Goal: Task Accomplishment & Management: Manage account settings

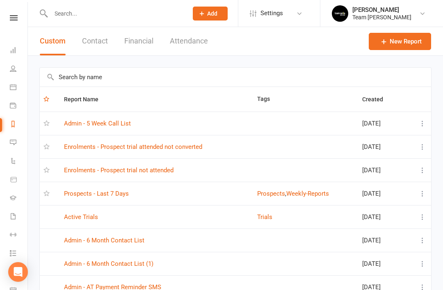
click at [114, 197] on link "Prospects - Last 7 Days" at bounding box center [96, 193] width 65 height 7
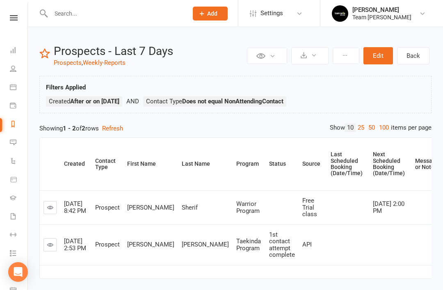
click at [50, 243] on icon at bounding box center [50, 244] width 6 height 6
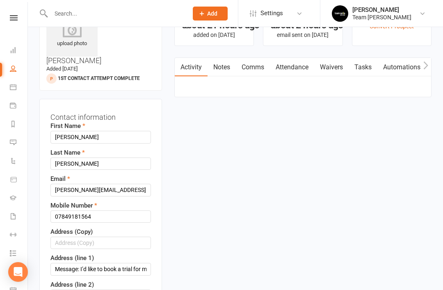
scroll to position [49, 0]
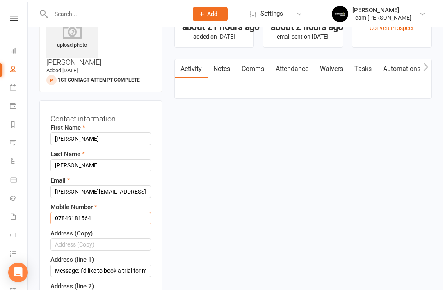
click at [112, 212] on input "07849181564" at bounding box center [100, 218] width 100 height 12
paste input "0473947155"
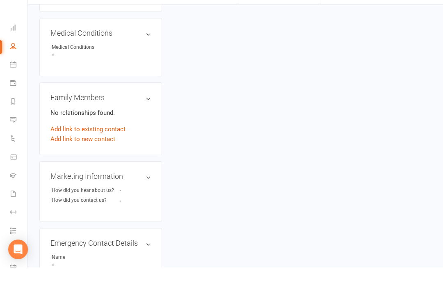
scroll to position [696, 0]
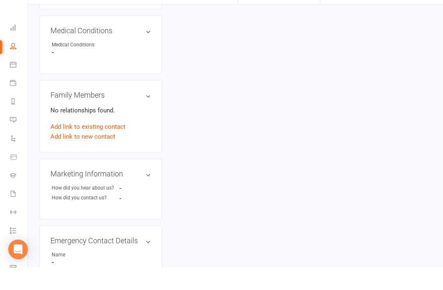
type input "0473947155"
click at [130, 192] on h3 "Marketing Information edit" at bounding box center [100, 196] width 100 height 8
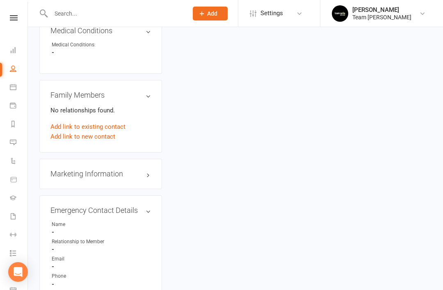
click at [0, 0] on link "edit" at bounding box center [0, 0] width 0 height 0
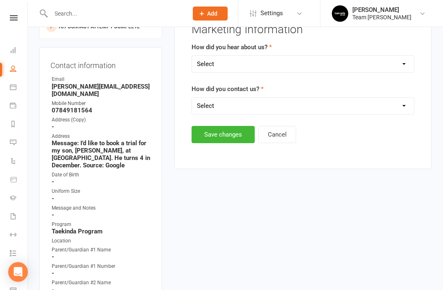
scroll to position [102, 0]
click at [373, 66] on select "Select Google Website Facebook Marketing Instagram Word of mouth Location Signa…" at bounding box center [303, 63] width 222 height 16
select select "Google"
click at [316, 105] on select "Select 1800 Team Carlo Website Email Team Carlo Location Mobile Facebook Ad Cam…" at bounding box center [303, 105] width 222 height 16
click at [299, 106] on select "Select 1800 Team Carlo Website Email Team Carlo Location Mobile Facebook Ad Cam…" at bounding box center [303, 105] width 222 height 16
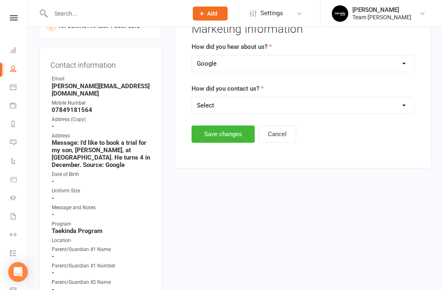
select select "Website"
click at [229, 136] on button "Save changes" at bounding box center [222, 133] width 63 height 17
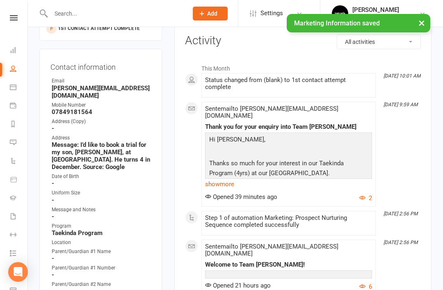
scroll to position [94, 0]
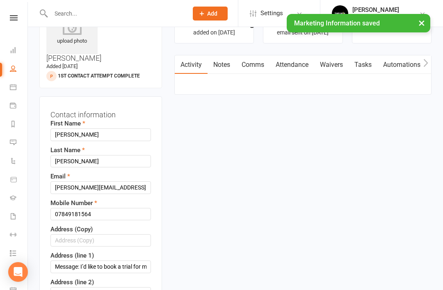
scroll to position [48, 0]
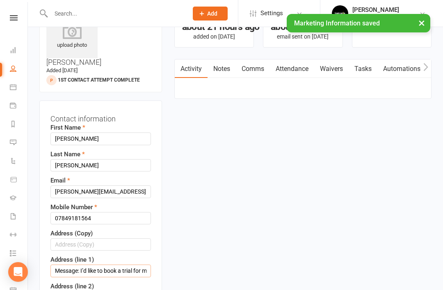
click at [147, 264] on input "Message: I’d like to book a trial for my son, [PERSON_NAME], at [GEOGRAPHIC_DAT…" at bounding box center [100, 270] width 100 height 12
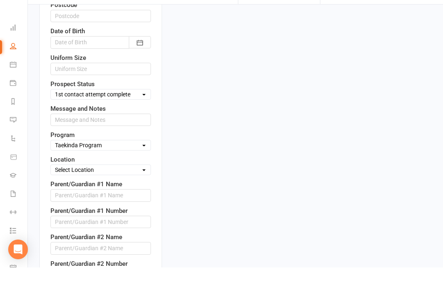
scroll to position [403, 0]
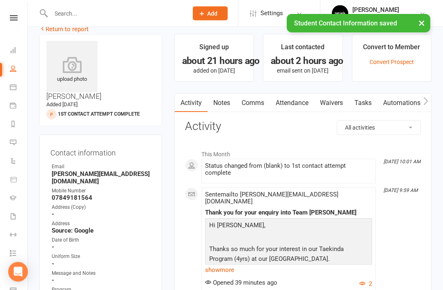
scroll to position [0, 0]
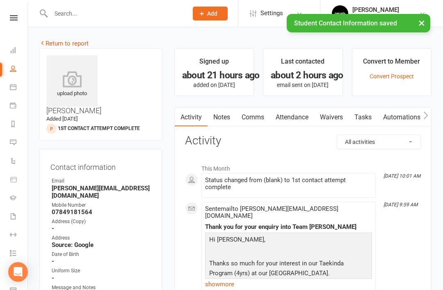
click at [223, 122] on link "Notes" at bounding box center [221, 117] width 28 height 19
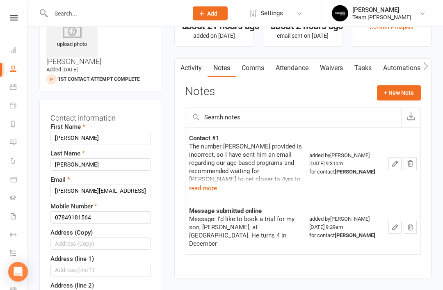
scroll to position [48, 0]
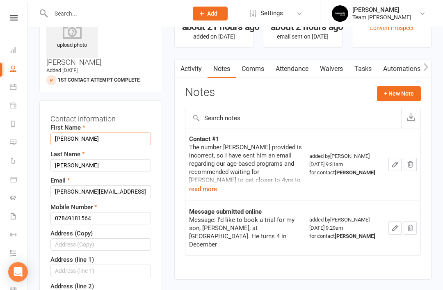
click at [98, 132] on input "[PERSON_NAME]" at bounding box center [100, 138] width 100 height 12
type input "J"
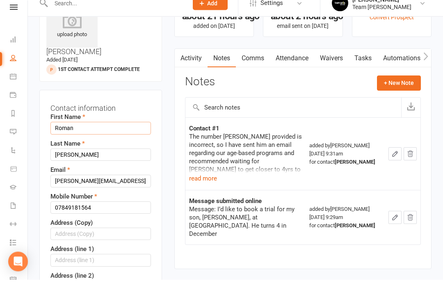
type input "Roman"
click at [106, 212] on input "07849181564" at bounding box center [100, 218] width 100 height 12
paste input "0473947155"
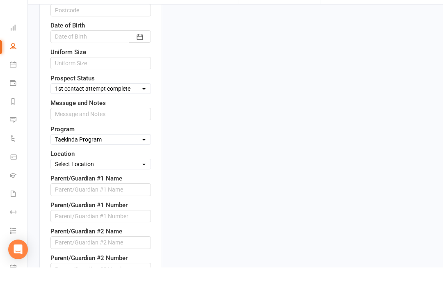
scroll to position [394, 0]
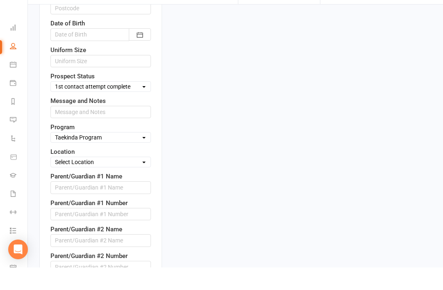
type input "0473947155"
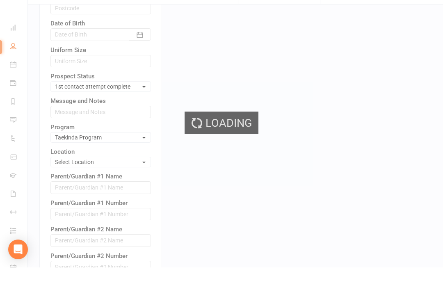
scroll to position [417, 0]
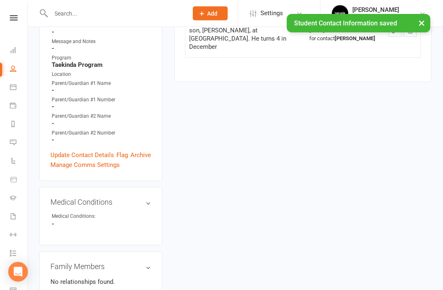
click at [100, 150] on link "Update Contact Details" at bounding box center [82, 155] width 64 height 10
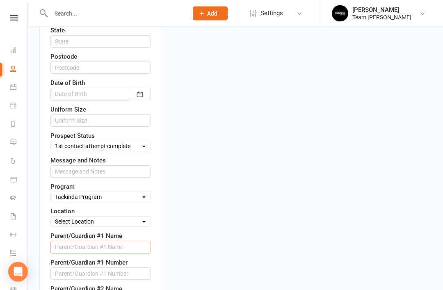
click at [121, 241] on input "text" at bounding box center [100, 247] width 100 height 12
type input "S"
type input "[PERSON_NAME]"
click at [98, 268] on input "text" at bounding box center [100, 274] width 100 height 12
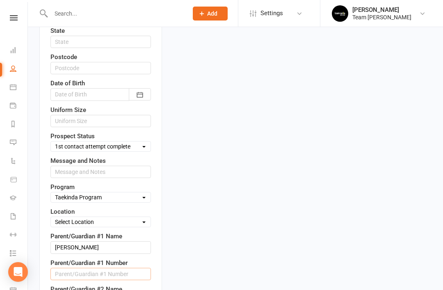
paste input "0473947155"
type input "0473947155"
click at [95, 241] on input "[PERSON_NAME]" at bounding box center [100, 247] width 100 height 12
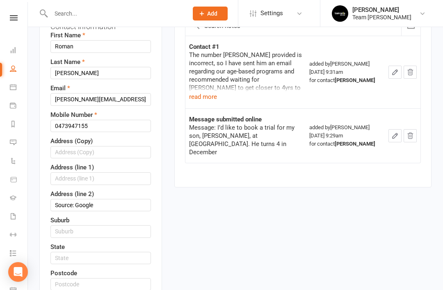
scroll to position [421, 0]
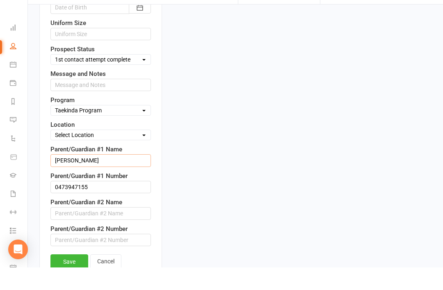
type input "[PERSON_NAME]"
click at [78, 277] on link "Save" at bounding box center [69, 284] width 38 height 15
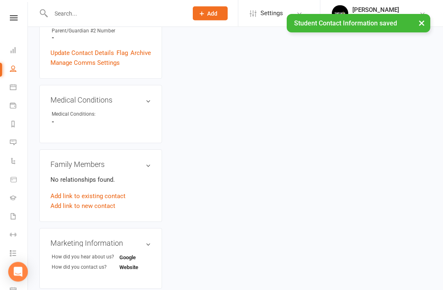
scroll to position [346, 0]
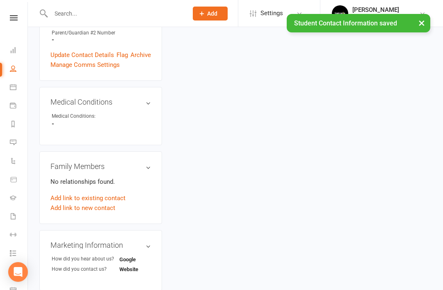
click at [92, 203] on link "Add link to new contact" at bounding box center [82, 208] width 65 height 10
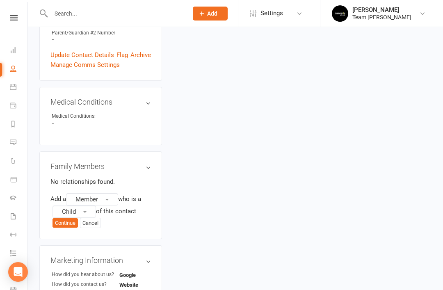
click at [110, 193] on button "Member" at bounding box center [92, 199] width 52 height 12
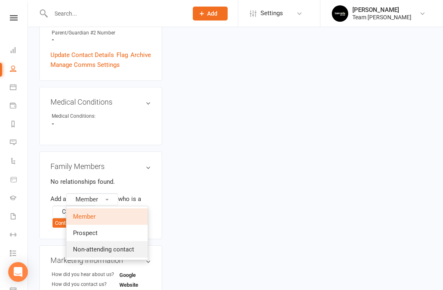
click at [127, 246] on span "Non-attending contact" at bounding box center [103, 249] width 61 height 7
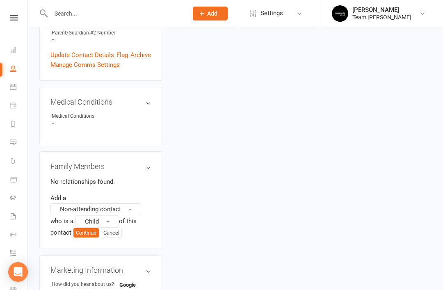
click at [109, 221] on span "button" at bounding box center [107, 222] width 3 height 2
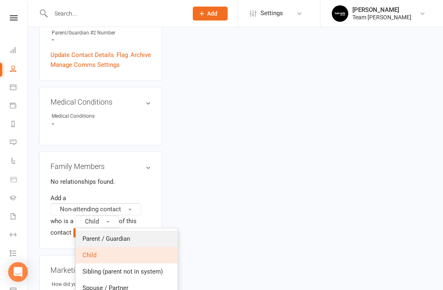
click at [121, 235] on span "Parent / Guardian" at bounding box center [106, 238] width 48 height 7
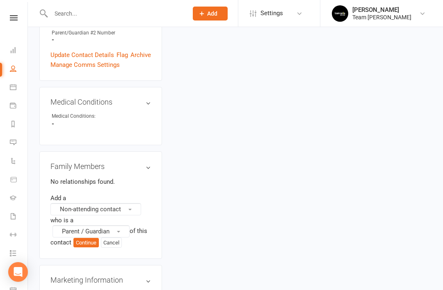
click at [91, 238] on button "Continue" at bounding box center [85, 243] width 25 height 10
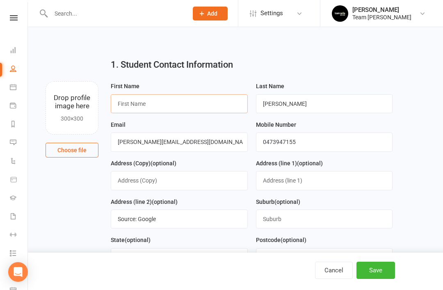
click at [207, 109] on input "text" at bounding box center [179, 103] width 137 height 19
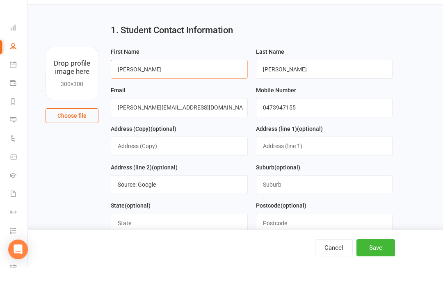
scroll to position [14, 0]
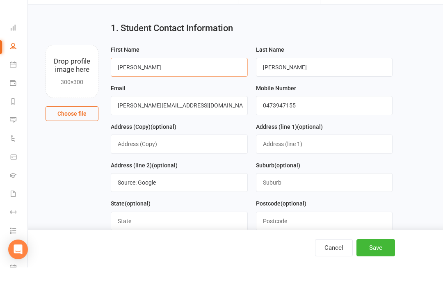
type input "[PERSON_NAME]"
click at [370, 279] on button "Save" at bounding box center [375, 270] width 39 height 17
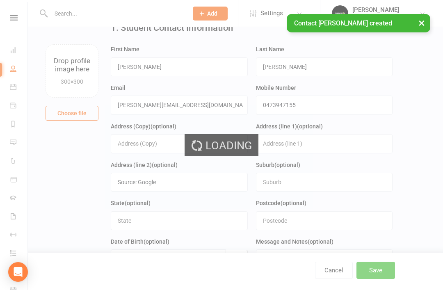
scroll to position [0, 0]
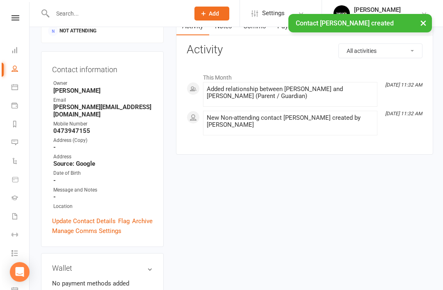
scroll to position [112, 0]
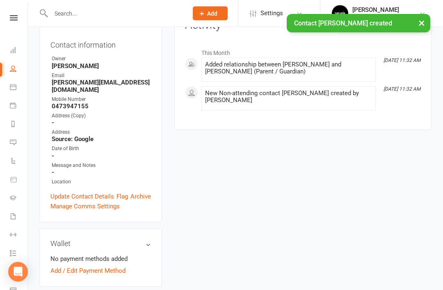
click at [97, 192] on link "Update Contact Details" at bounding box center [82, 197] width 64 height 10
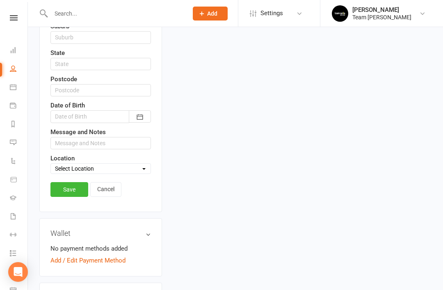
scroll to position [325, 0]
click at [117, 182] on link "Cancel" at bounding box center [105, 189] width 31 height 15
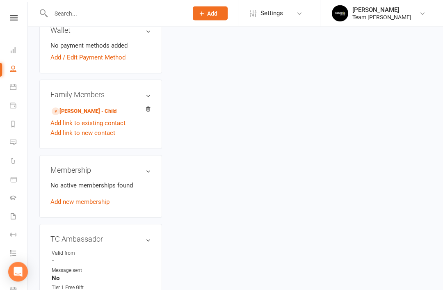
scroll to position [325, 0]
click at [102, 107] on link "[PERSON_NAME] - Child" at bounding box center [84, 111] width 65 height 9
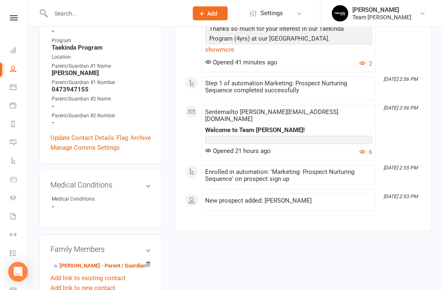
scroll to position [253, 0]
click at [116, 262] on link "[PERSON_NAME] - Parent / Guardian" at bounding box center [99, 266] width 94 height 9
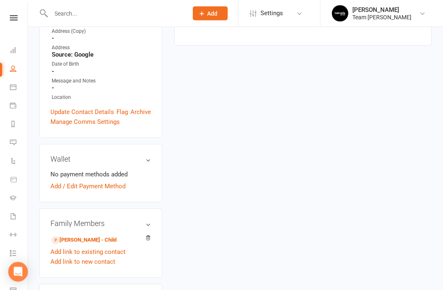
scroll to position [197, 0]
click at [114, 236] on link "[PERSON_NAME] - Child" at bounding box center [84, 240] width 65 height 9
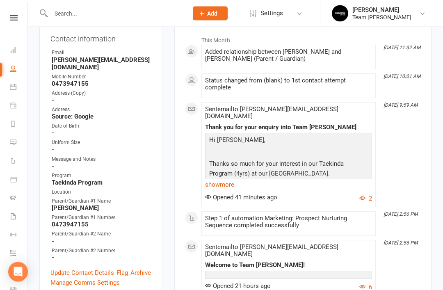
click at [98, 268] on link "Update Contact Details" at bounding box center [82, 273] width 64 height 10
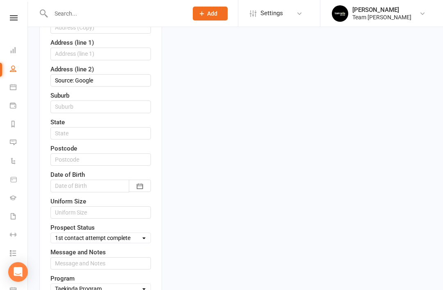
scroll to position [257, 0]
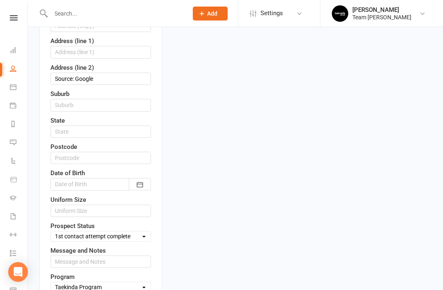
click at [136, 232] on select "Select Open Closed Website Lead Term follow up Waitlist Re-Target Funnel 1st co…" at bounding box center [101, 236] width 100 height 9
select select "Term follow up"
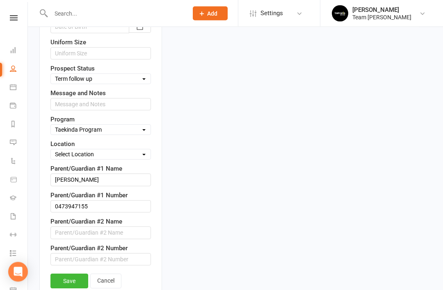
scroll to position [416, 0]
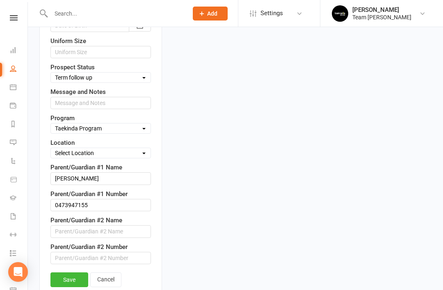
click at [71, 272] on link "Save" at bounding box center [69, 279] width 38 height 15
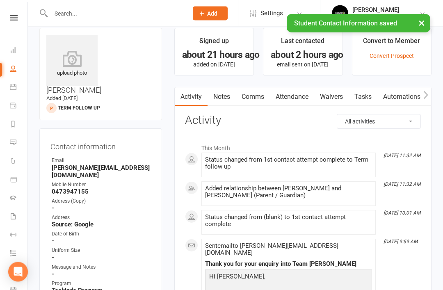
scroll to position [0, 0]
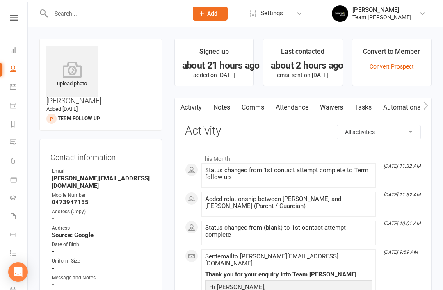
click at [222, 113] on link "Notes" at bounding box center [221, 107] width 28 height 19
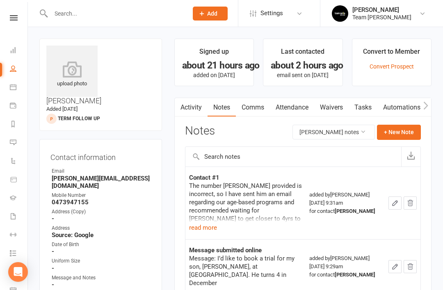
click at [401, 130] on button "+ New Note" at bounding box center [399, 132] width 44 height 15
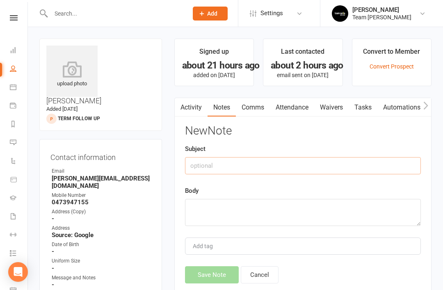
click at [263, 167] on input "text" at bounding box center [303, 165] width 236 height 17
type input "R"
type input "[PERSON_NAME]’s reply to email"
click at [230, 213] on textarea at bounding box center [303, 212] width 236 height 27
paste textarea "Oh sorry [PERSON_NAME] - it’s 0473947155. Yes, happy for [PERSON_NAME] to wait …"
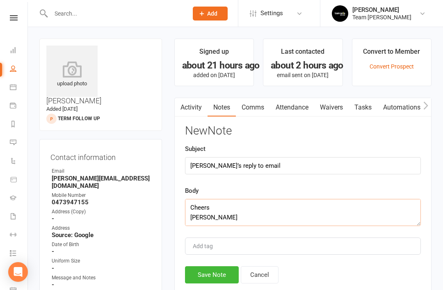
scroll to position [39, 0]
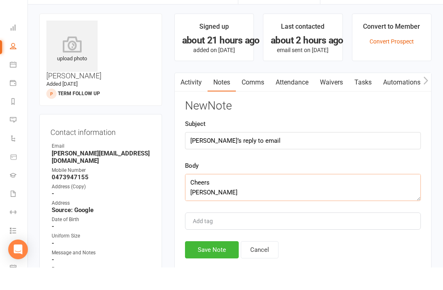
type textarea "Oh sorry [PERSON_NAME] - it’s 0473947155. Yes, happy for [PERSON_NAME] to wait …"
click at [212, 264] on button "Save Note" at bounding box center [212, 272] width 54 height 17
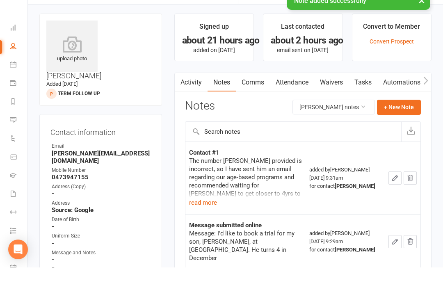
scroll to position [25, 0]
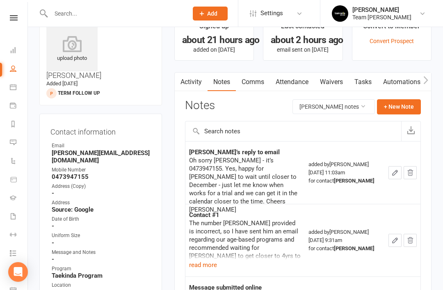
click at [264, 83] on link "Comms" at bounding box center [253, 82] width 34 height 19
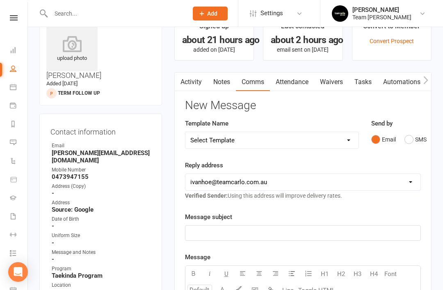
click at [364, 82] on link "Tasks" at bounding box center [362, 82] width 29 height 19
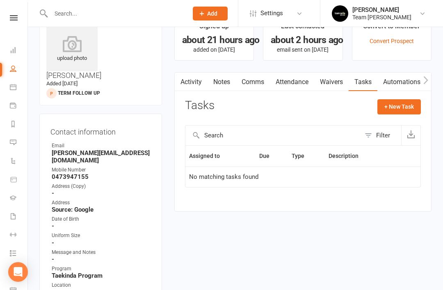
click at [396, 105] on button "+ New Task" at bounding box center [398, 106] width 43 height 15
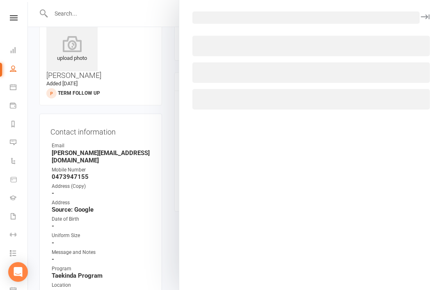
select select "32968"
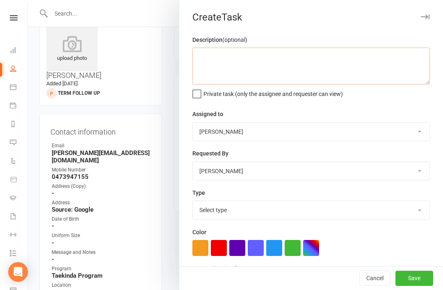
click at [240, 63] on textarea at bounding box center [310, 66] width 237 height 37
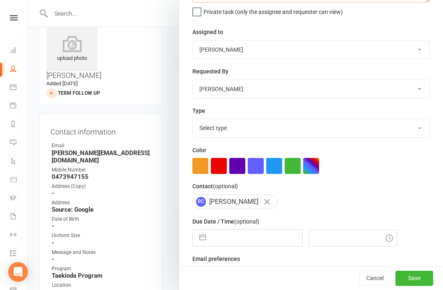
scroll to position [91, 0]
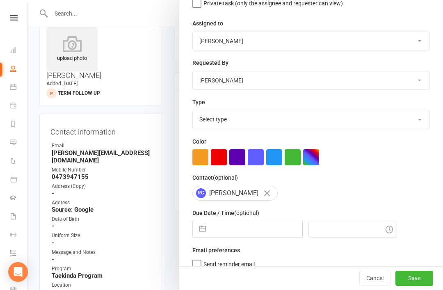
type textarea "Call to book a trial in the taekinda class"
click at [208, 234] on button "button" at bounding box center [202, 229] width 15 height 16
select select "6"
select select "2025"
select select "7"
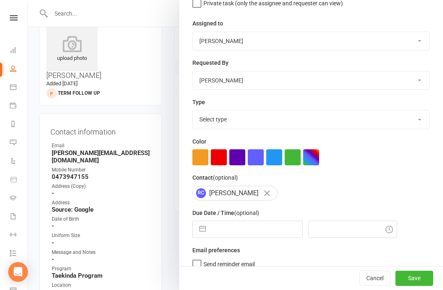
select select "2025"
select select "8"
select select "2025"
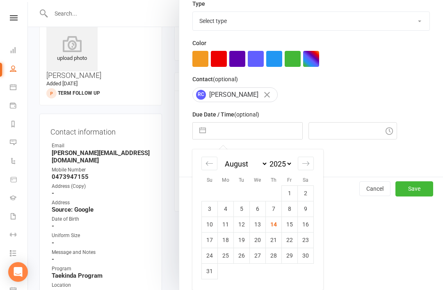
click at [305, 162] on icon "Move forward to switch to the next month." at bounding box center [306, 163] width 8 height 8
select select "9"
select select "2025"
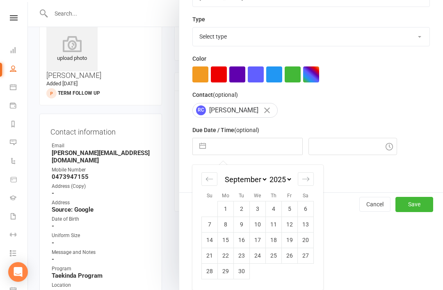
scroll to position [175, 0]
click at [306, 182] on icon "Move forward to switch to the next month." at bounding box center [306, 179] width 8 height 8
select select "10"
select select "2025"
click at [303, 184] on div "Move forward to switch to the next month." at bounding box center [306, 179] width 16 height 14
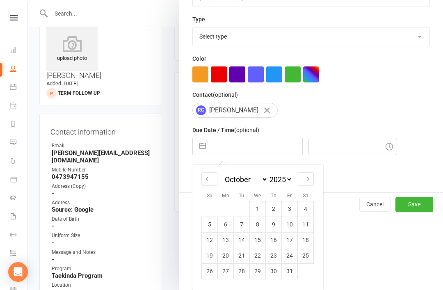
select select "11"
select select "2025"
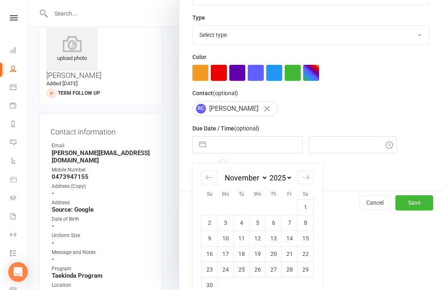
click at [224, 225] on td "3" at bounding box center [226, 223] width 16 height 16
type input "[DATE]"
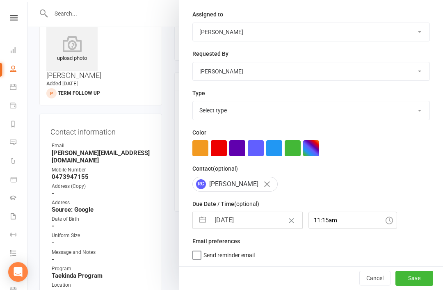
scroll to position [101, 0]
click at [356, 223] on input "11:15am" at bounding box center [352, 220] width 89 height 17
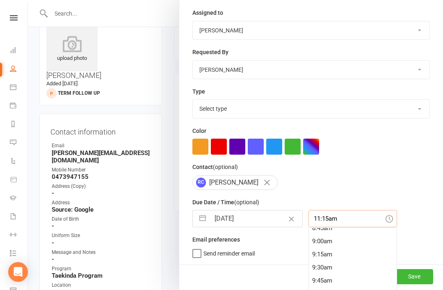
scroll to position [463, 0]
click at [321, 246] on div "9:00am" at bounding box center [353, 243] width 88 height 13
type input "9:00am"
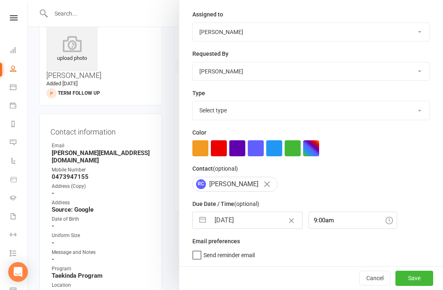
click at [200, 257] on label "Send reminder email" at bounding box center [223, 253] width 62 height 8
click at [200, 249] on input "Send reminder email" at bounding box center [223, 249] width 62 height 0
checkbox input "true"
click at [412, 282] on button "Save" at bounding box center [414, 278] width 38 height 15
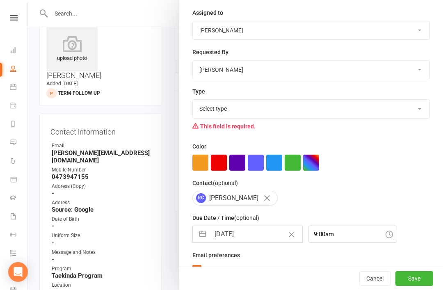
click at [403, 118] on select "Select type 6 month contact Action E-mail Follow up Meeting Phone call Add new …" at bounding box center [311, 109] width 237 height 18
select select "15738"
click at [417, 282] on button "Save" at bounding box center [414, 278] width 38 height 15
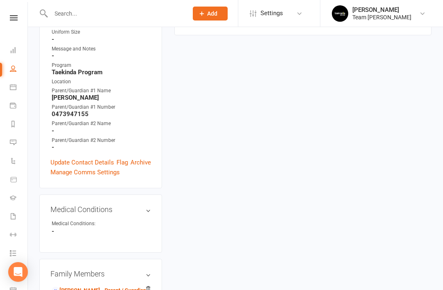
click at [86, 157] on link "Update Contact Details" at bounding box center [82, 162] width 64 height 10
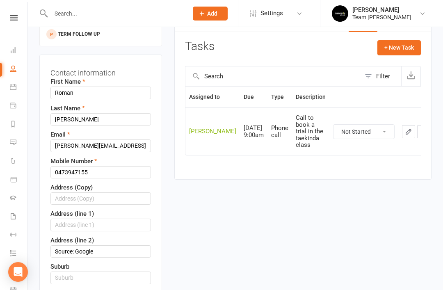
scroll to position [86, 0]
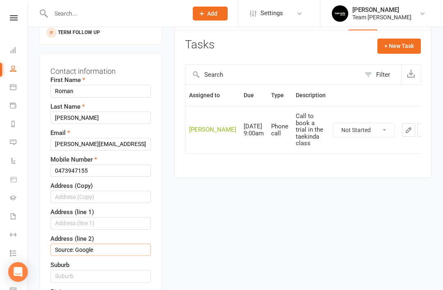
click at [116, 243] on input "Source: Google" at bounding box center [100, 249] width 100 height 12
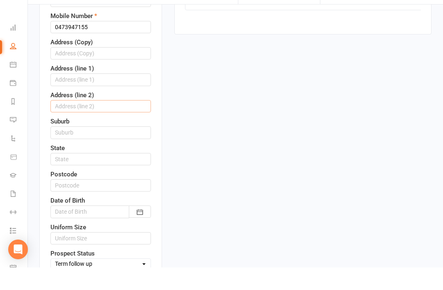
scroll to position [218, 0]
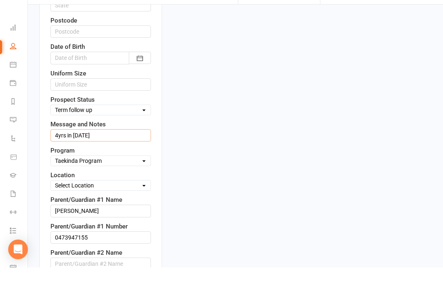
scroll to position [401, 0]
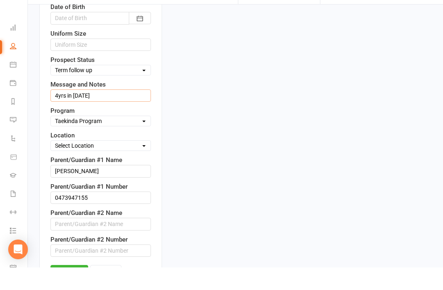
type input "4yrs in [DATE]"
click at [68, 287] on link "Save" at bounding box center [69, 294] width 38 height 15
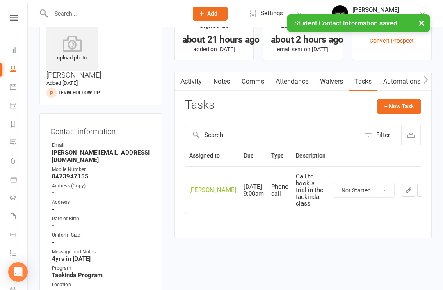
scroll to position [0, 0]
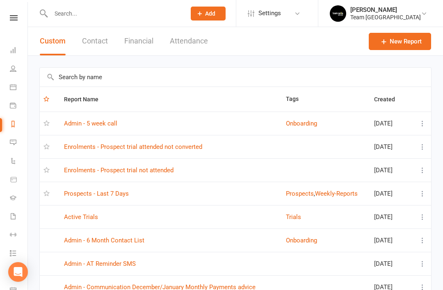
click at [83, 146] on link "Enrolments - Prospect trial attended not converted" at bounding box center [133, 146] width 138 height 7
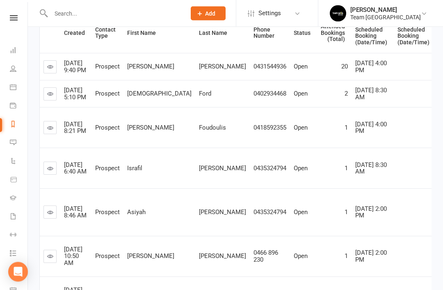
scroll to position [172, 0]
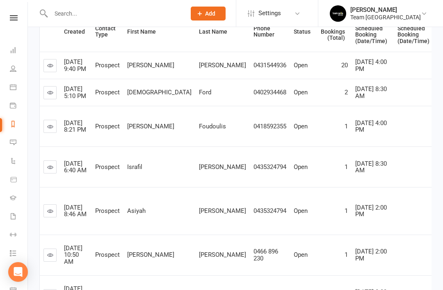
click at [55, 173] on link at bounding box center [49, 166] width 13 height 13
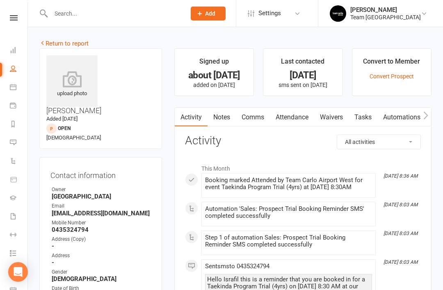
click at [226, 123] on link "Notes" at bounding box center [221, 117] width 28 height 19
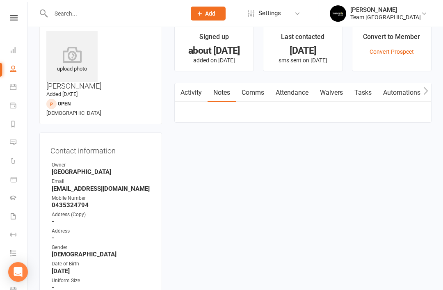
scroll to position [26, 0]
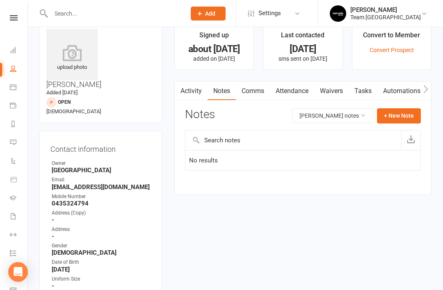
click at [10, 91] on link "Calendar" at bounding box center [19, 88] width 18 height 18
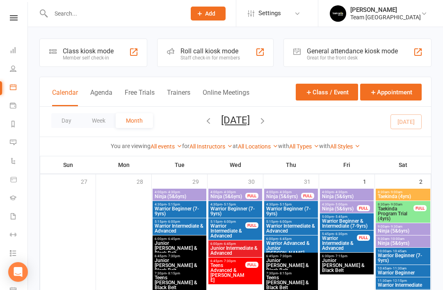
click at [14, 152] on link "Automations" at bounding box center [19, 161] width 18 height 18
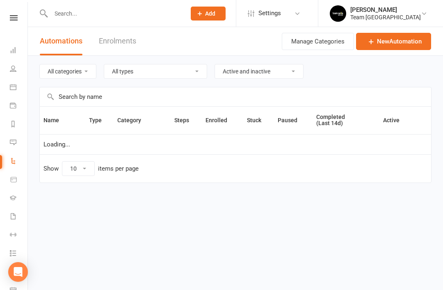
click at [11, 123] on icon at bounding box center [13, 124] width 7 height 7
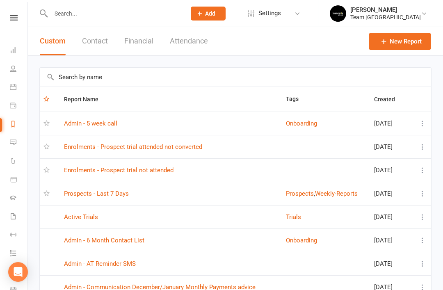
click at [82, 191] on link "Prospects - Last 7 Days" at bounding box center [96, 193] width 65 height 7
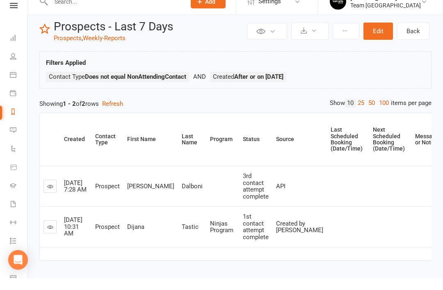
scroll to position [12, 0]
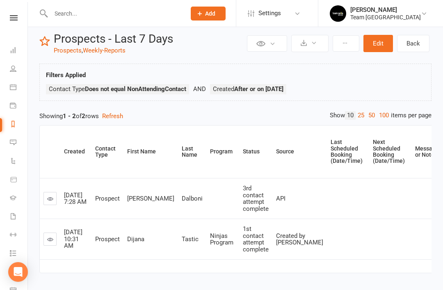
click at [16, 125] on link "Reports" at bounding box center [19, 125] width 18 height 18
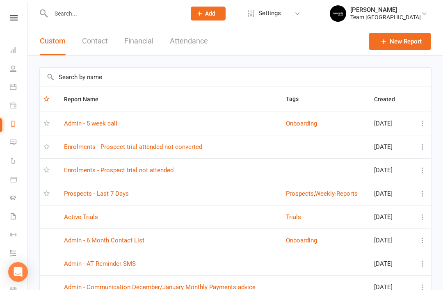
click at [186, 150] on link "Enrolments - Prospect trial attended not converted" at bounding box center [133, 146] width 138 height 7
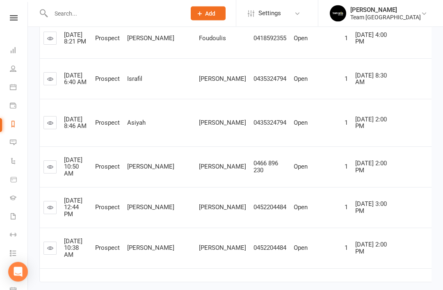
scroll to position [278, 0]
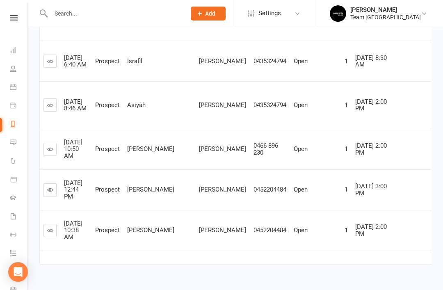
click at [54, 194] on link at bounding box center [49, 189] width 13 height 13
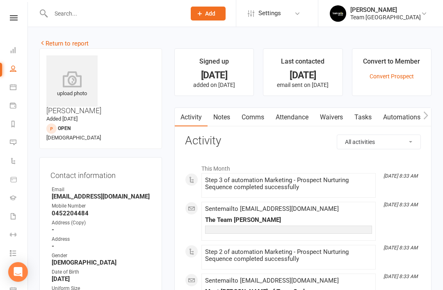
click at [216, 125] on link "Notes" at bounding box center [221, 117] width 28 height 19
